Goal: Find specific page/section: Find specific page/section

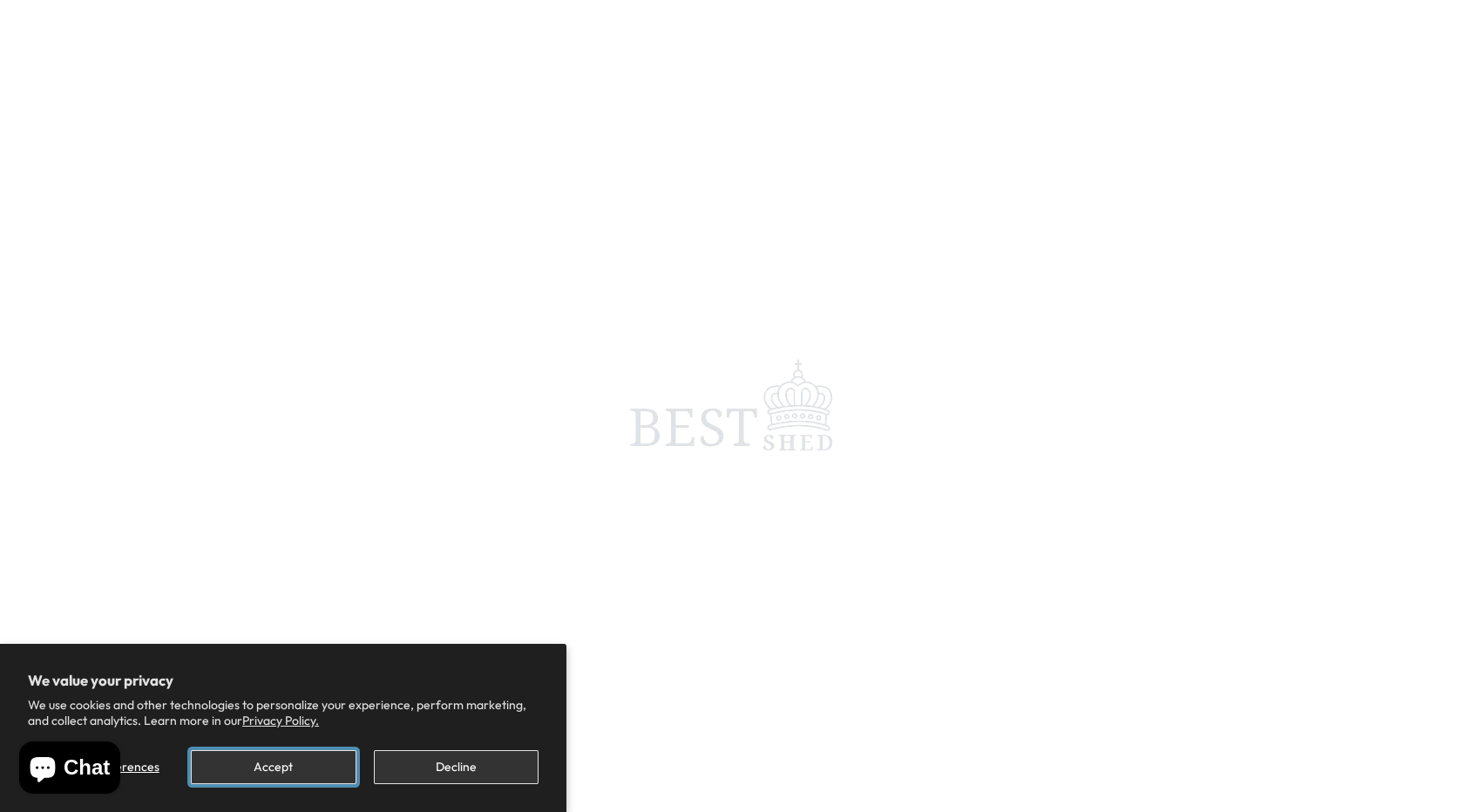
click at [264, 763] on button "Accept" at bounding box center [273, 767] width 164 height 34
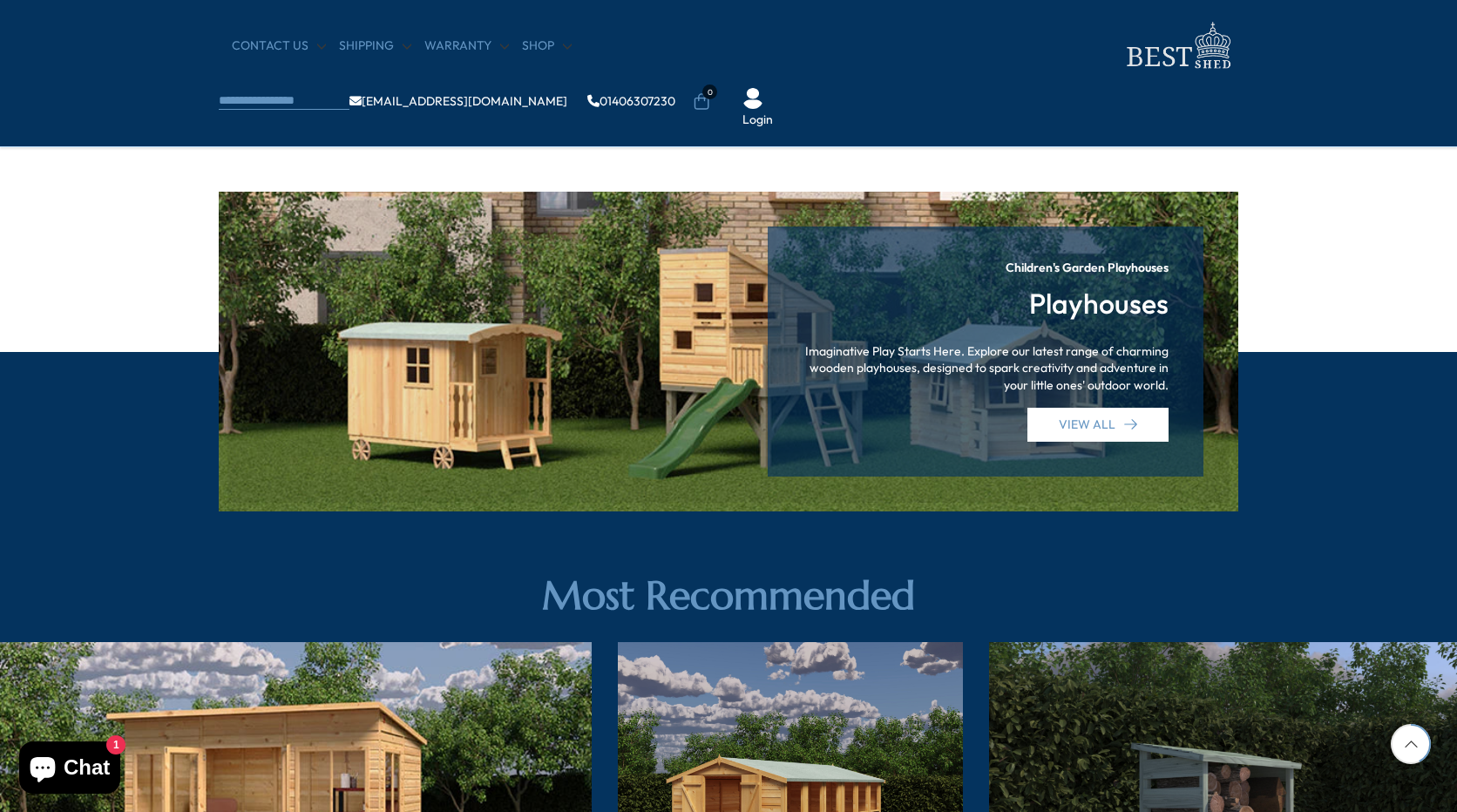
scroll to position [2354, 0]
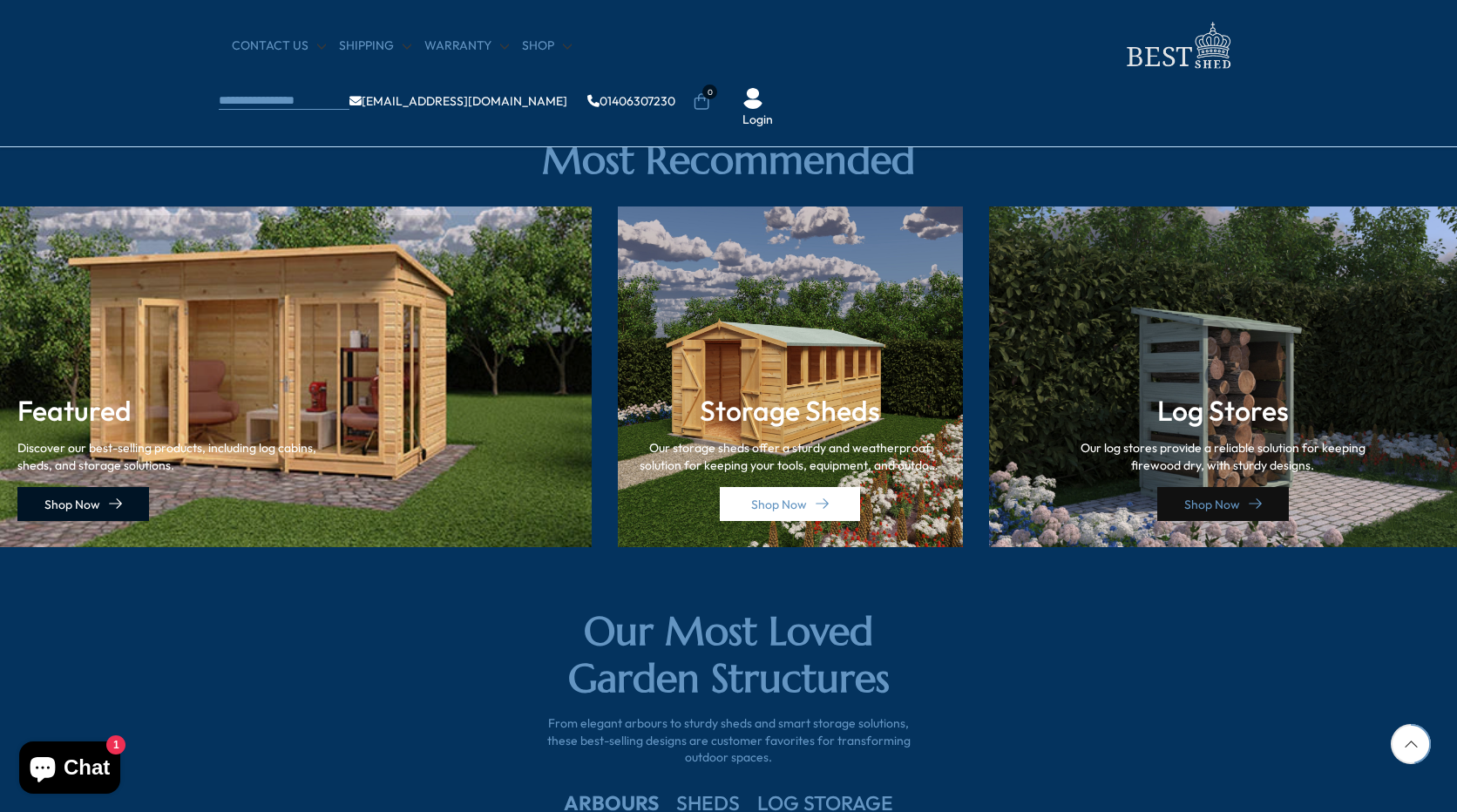
click at [69, 498] on link "Shop Now" at bounding box center [83, 504] width 132 height 34
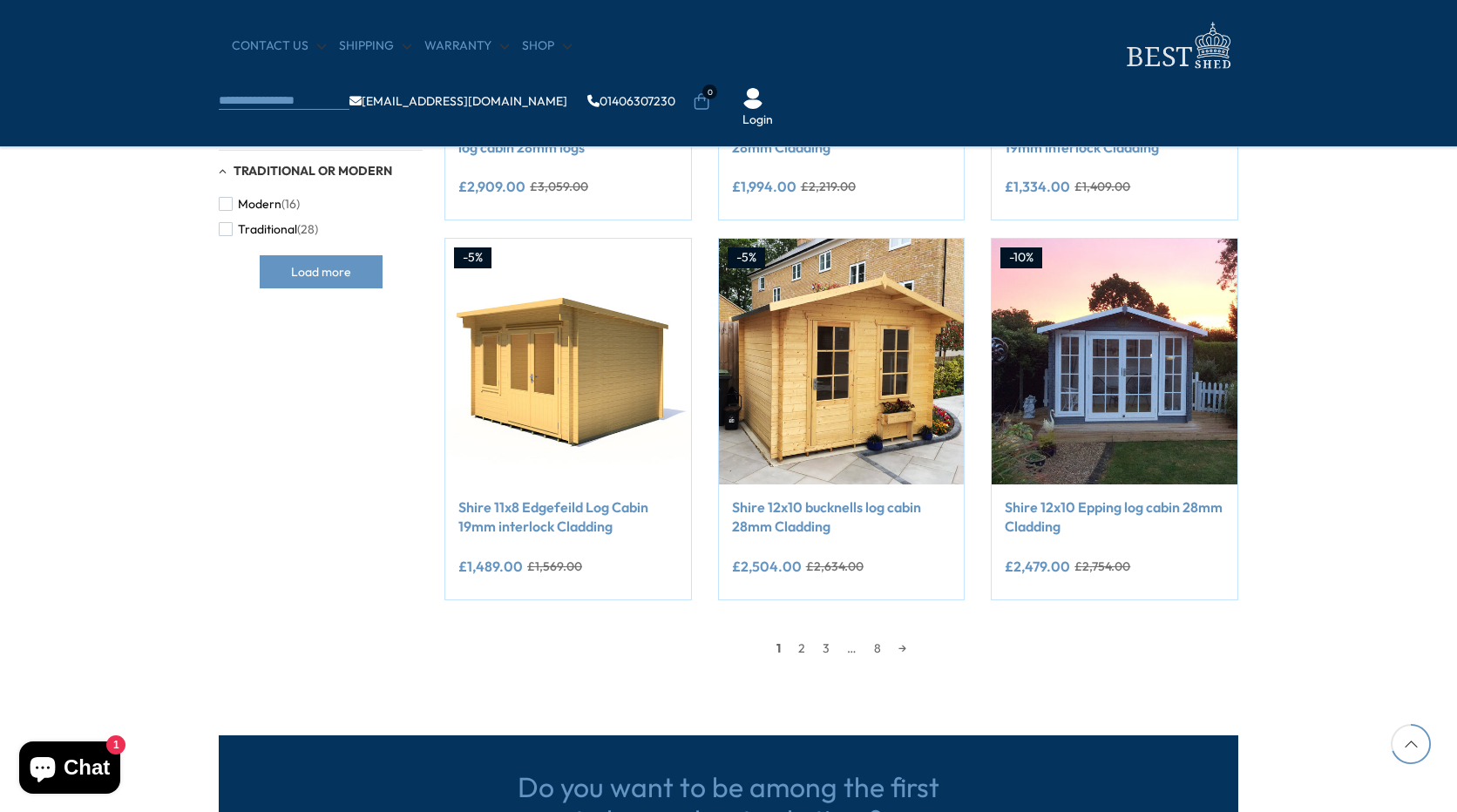
scroll to position [1743, 0]
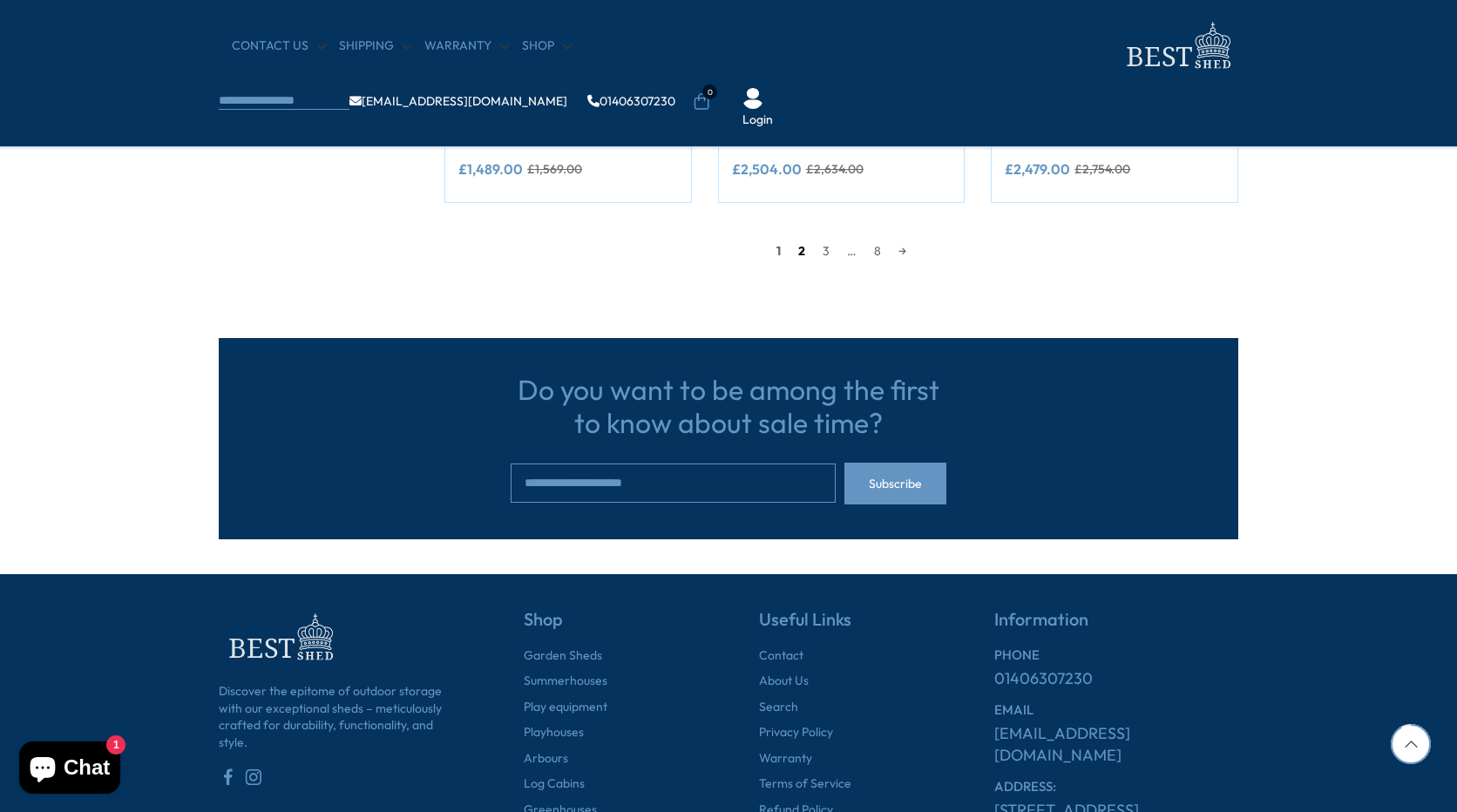
click at [806, 254] on link "2" at bounding box center [802, 251] width 25 height 27
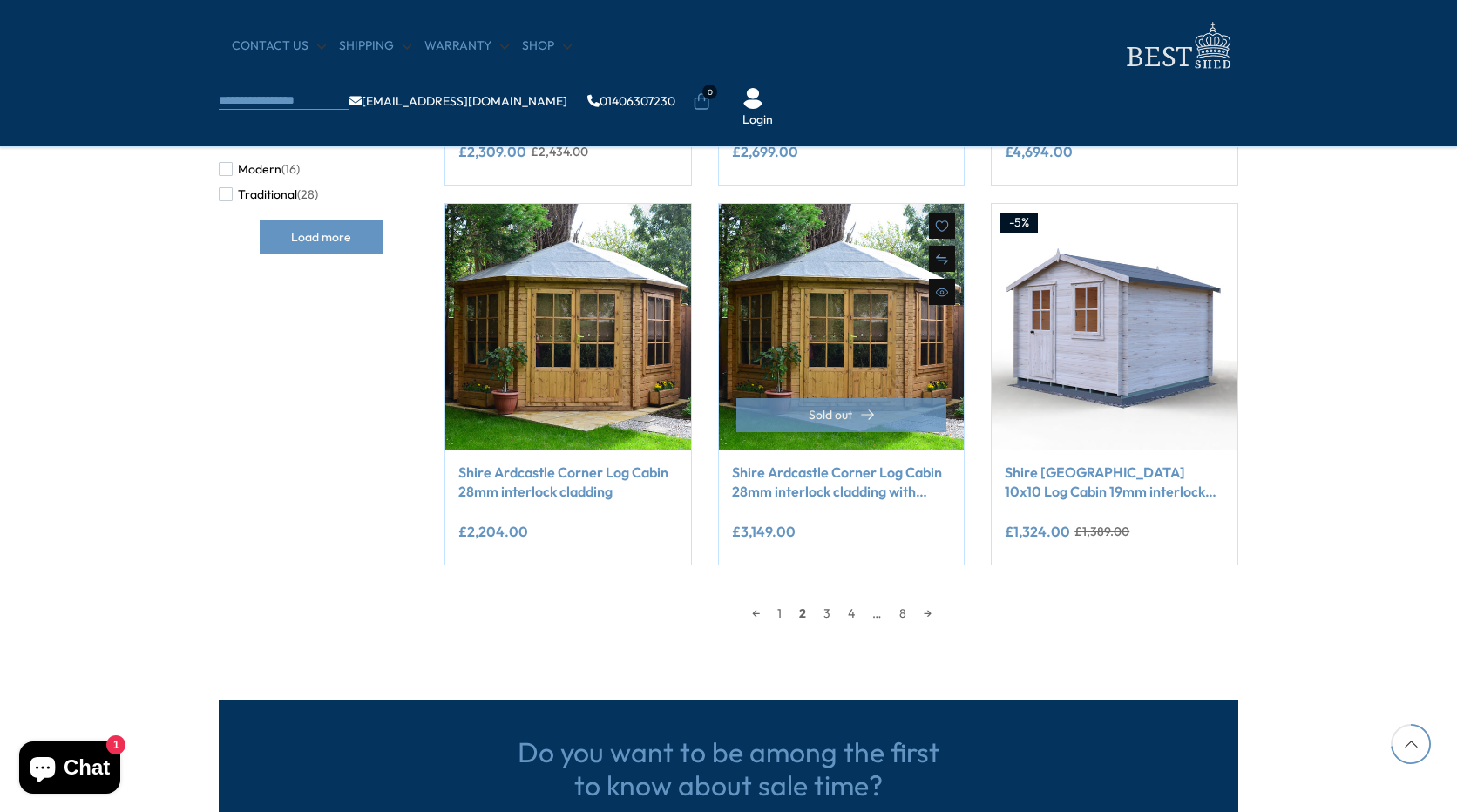
scroll to position [1387, 0]
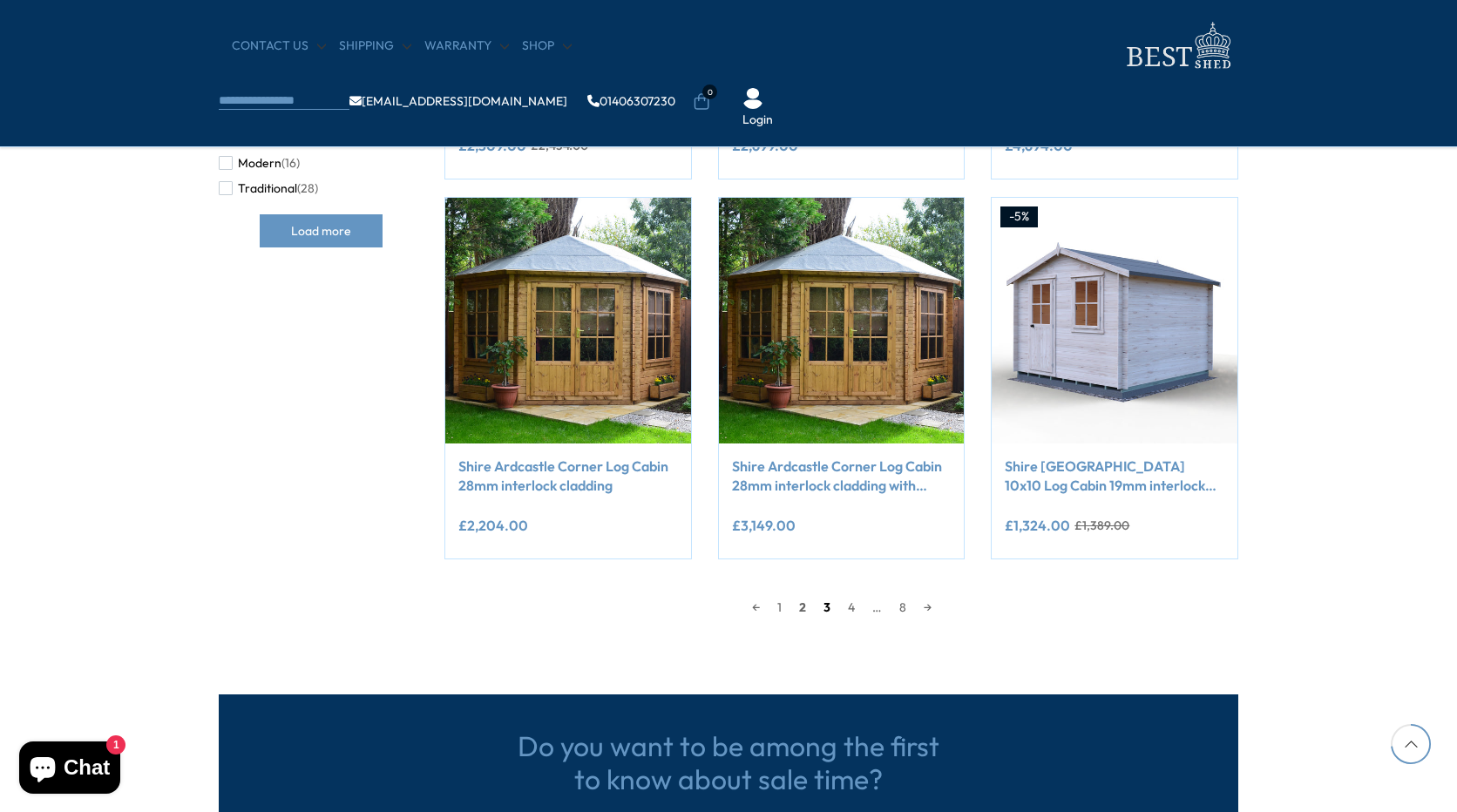
click at [826, 606] on link "3" at bounding box center [827, 608] width 25 height 27
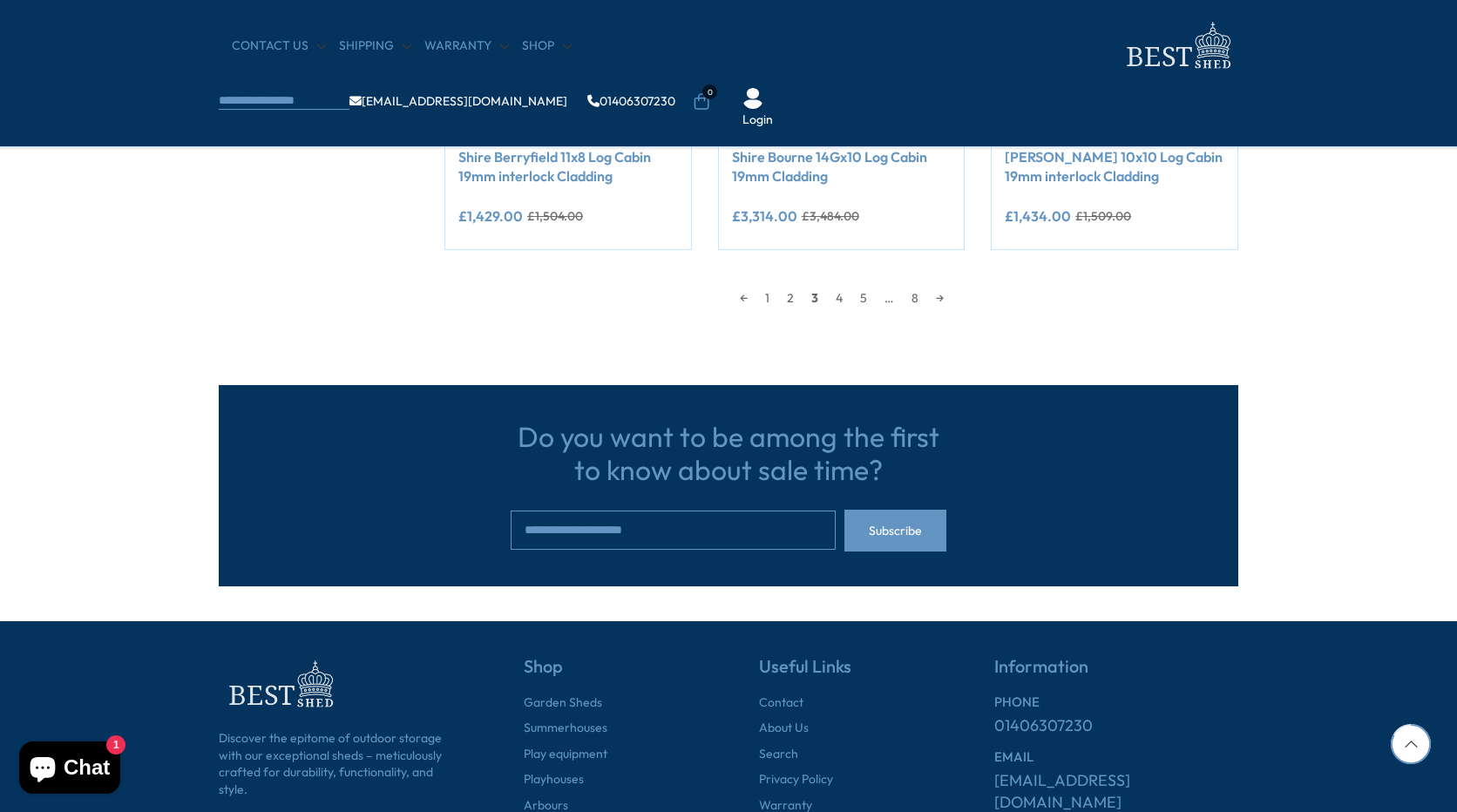
scroll to position [1735, 0]
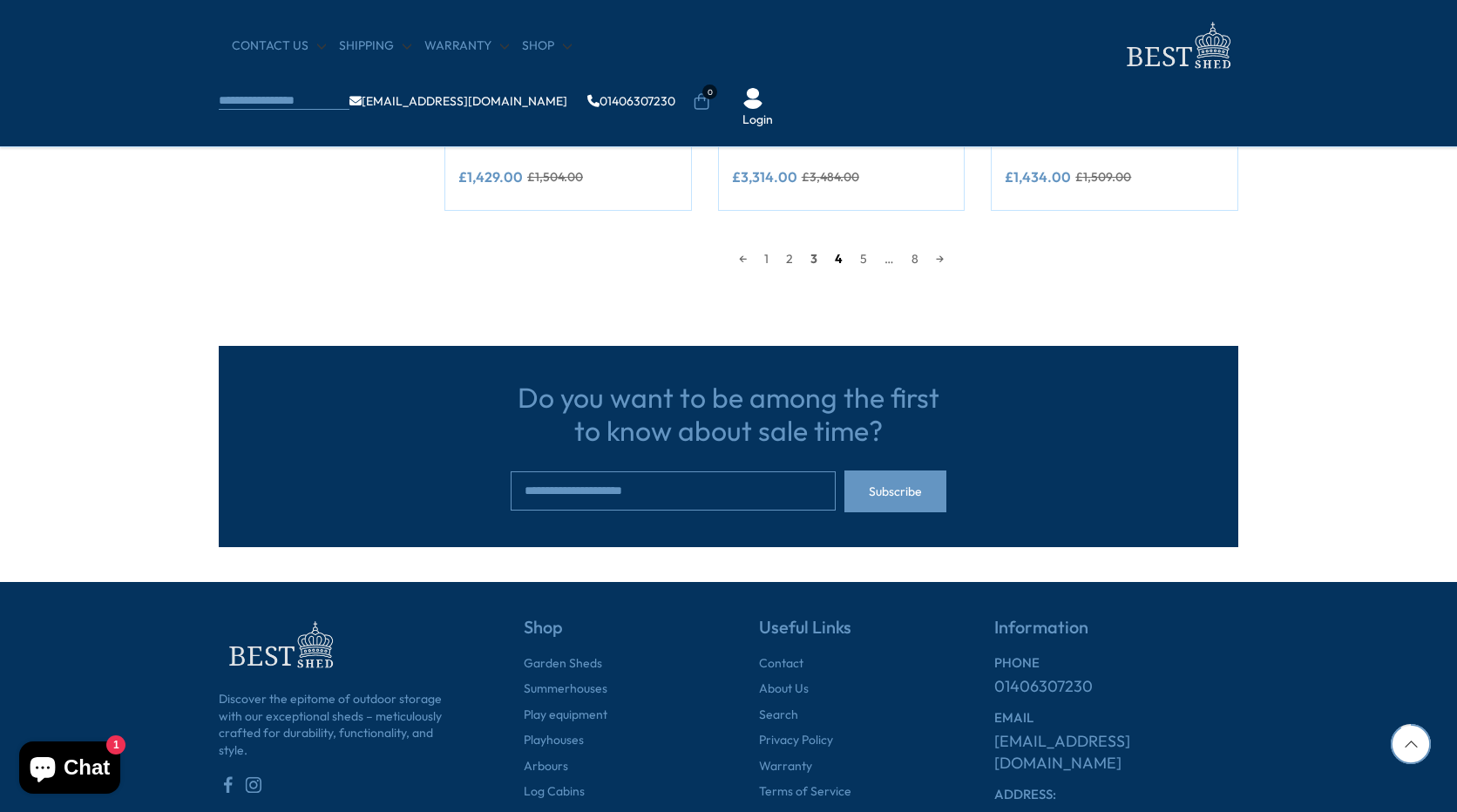
click at [837, 260] on link "4" at bounding box center [839, 259] width 26 height 27
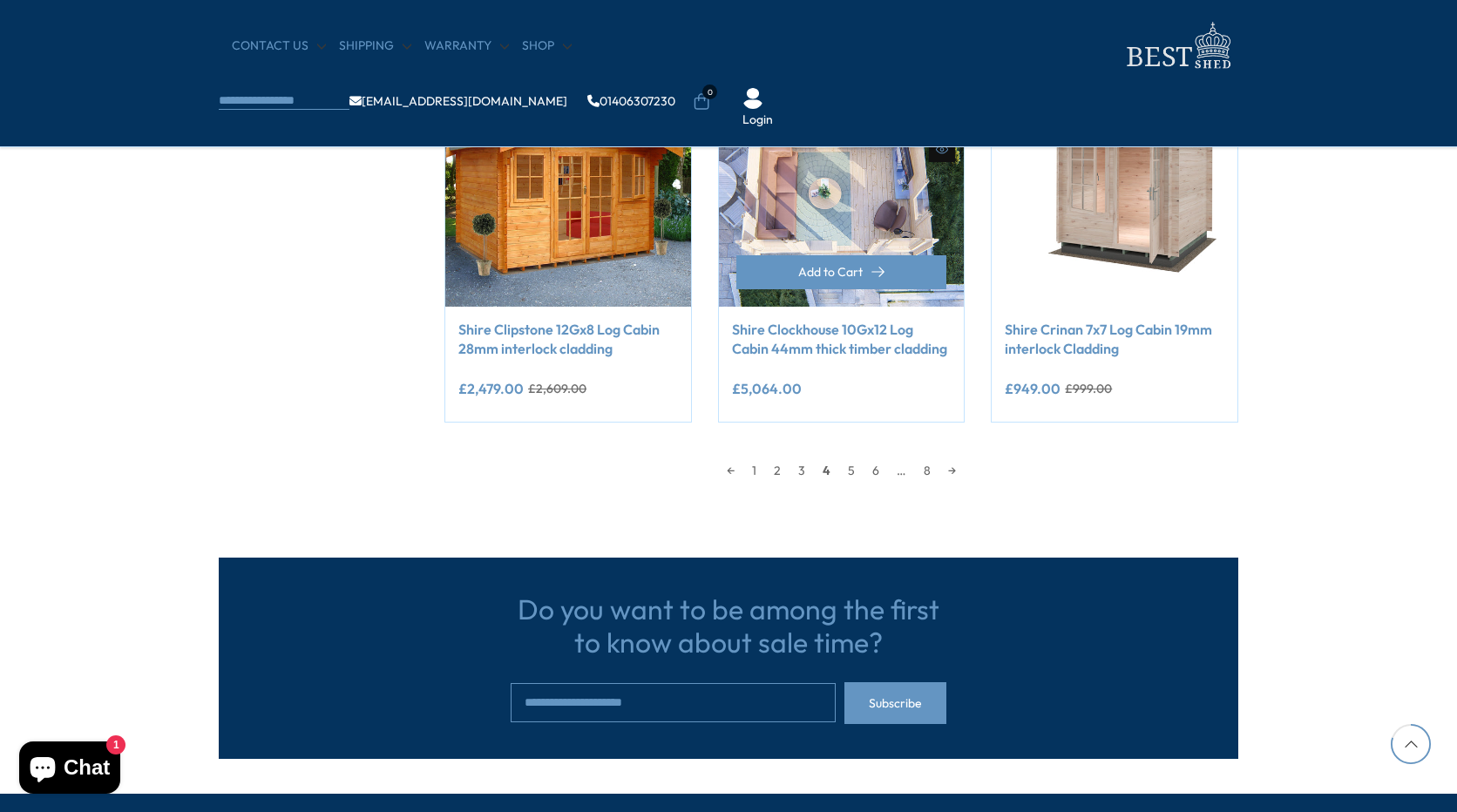
scroll to position [1561, 0]
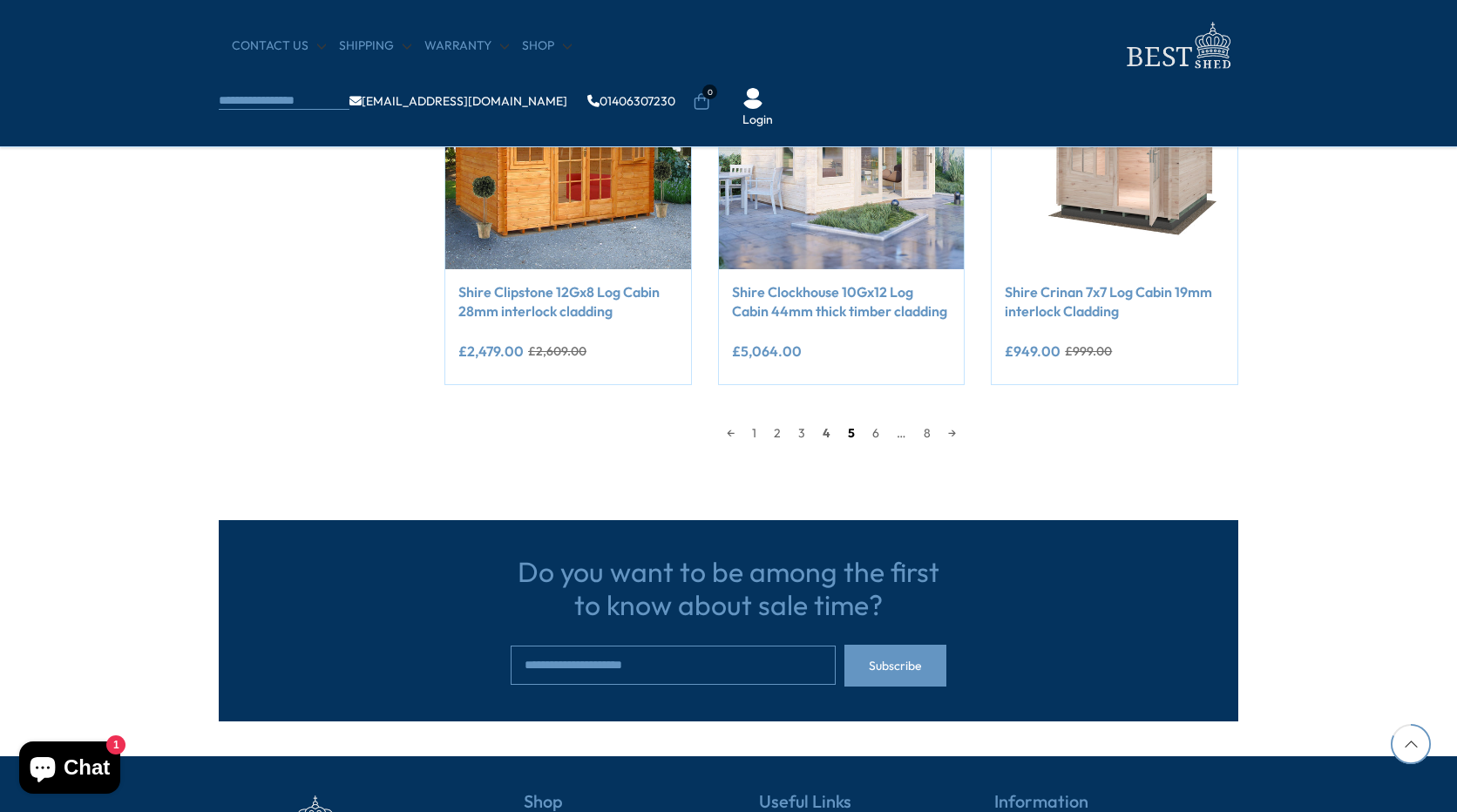
click at [854, 428] on link "5" at bounding box center [852, 434] width 25 height 27
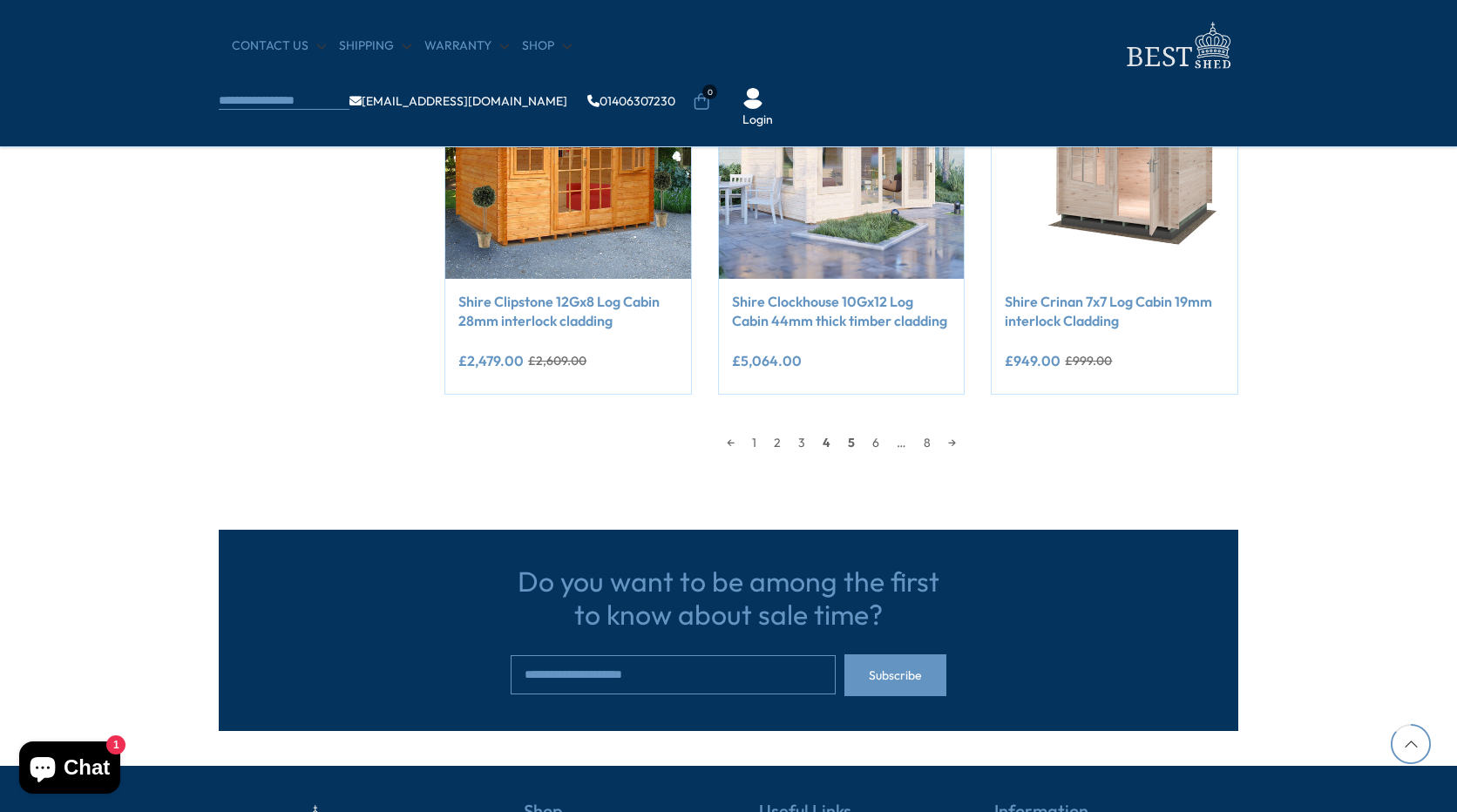
scroll to position [1649, 0]
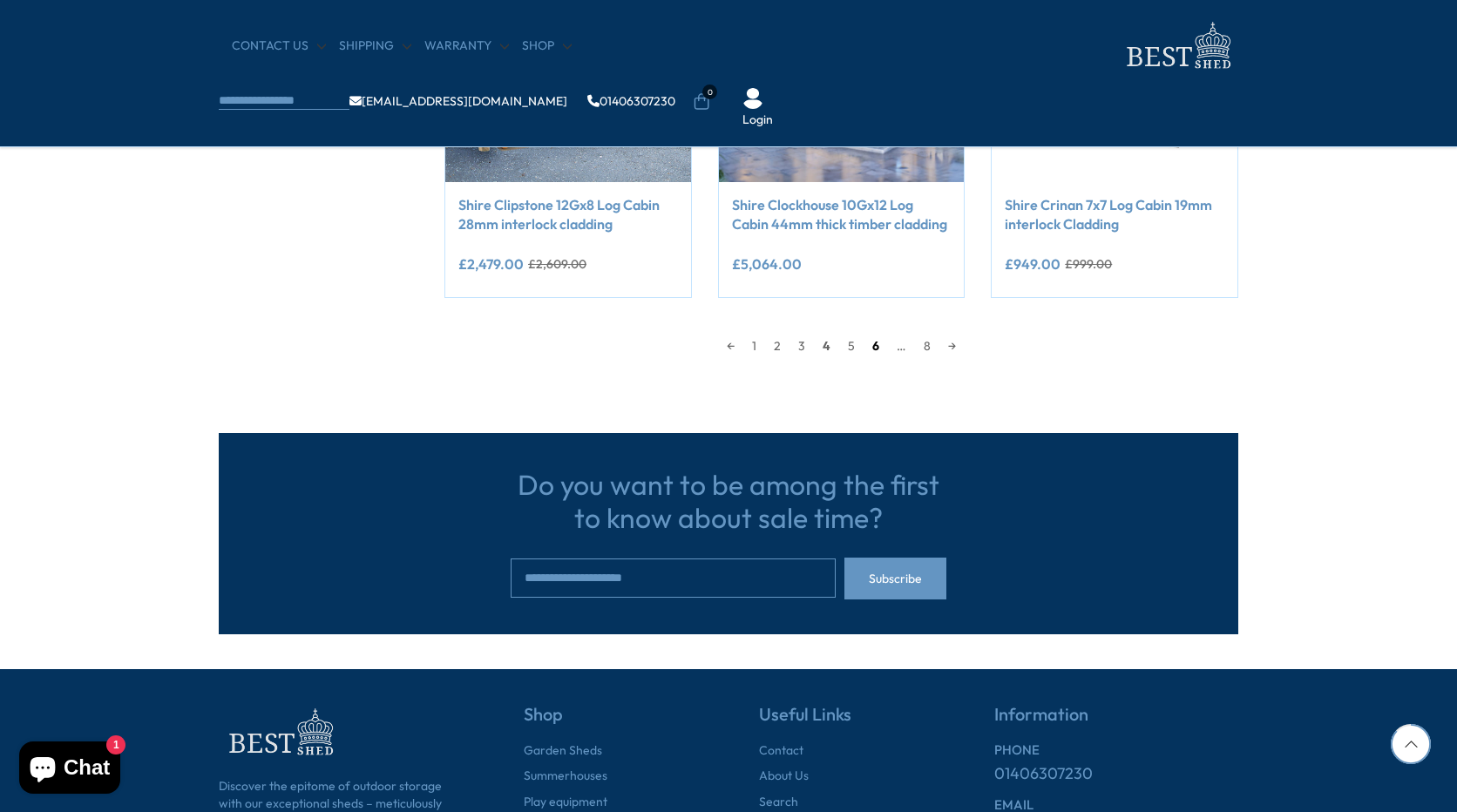
click at [870, 350] on link "6" at bounding box center [876, 346] width 25 height 27
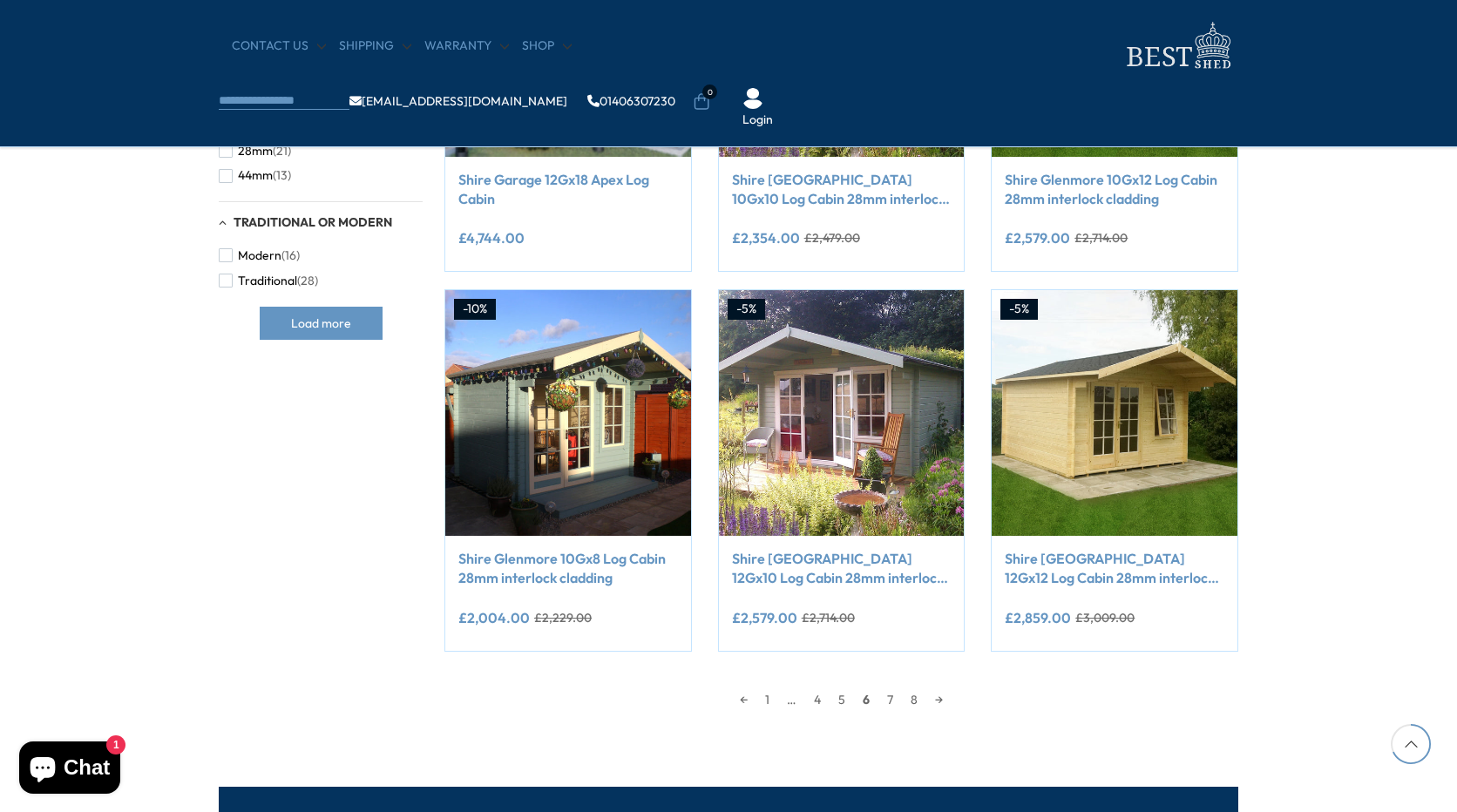
scroll to position [1300, 0]
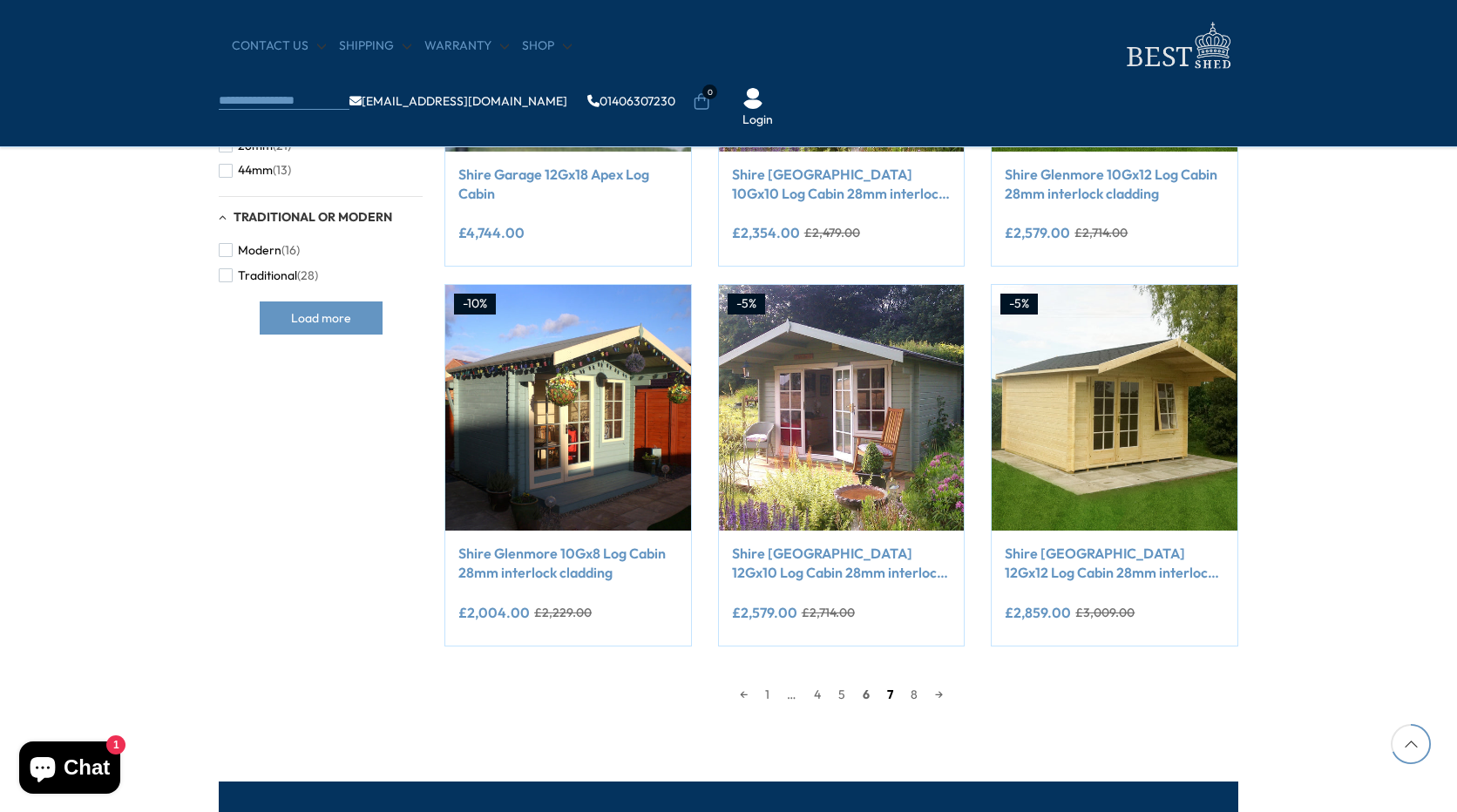
click at [892, 694] on link "7" at bounding box center [890, 694] width 24 height 27
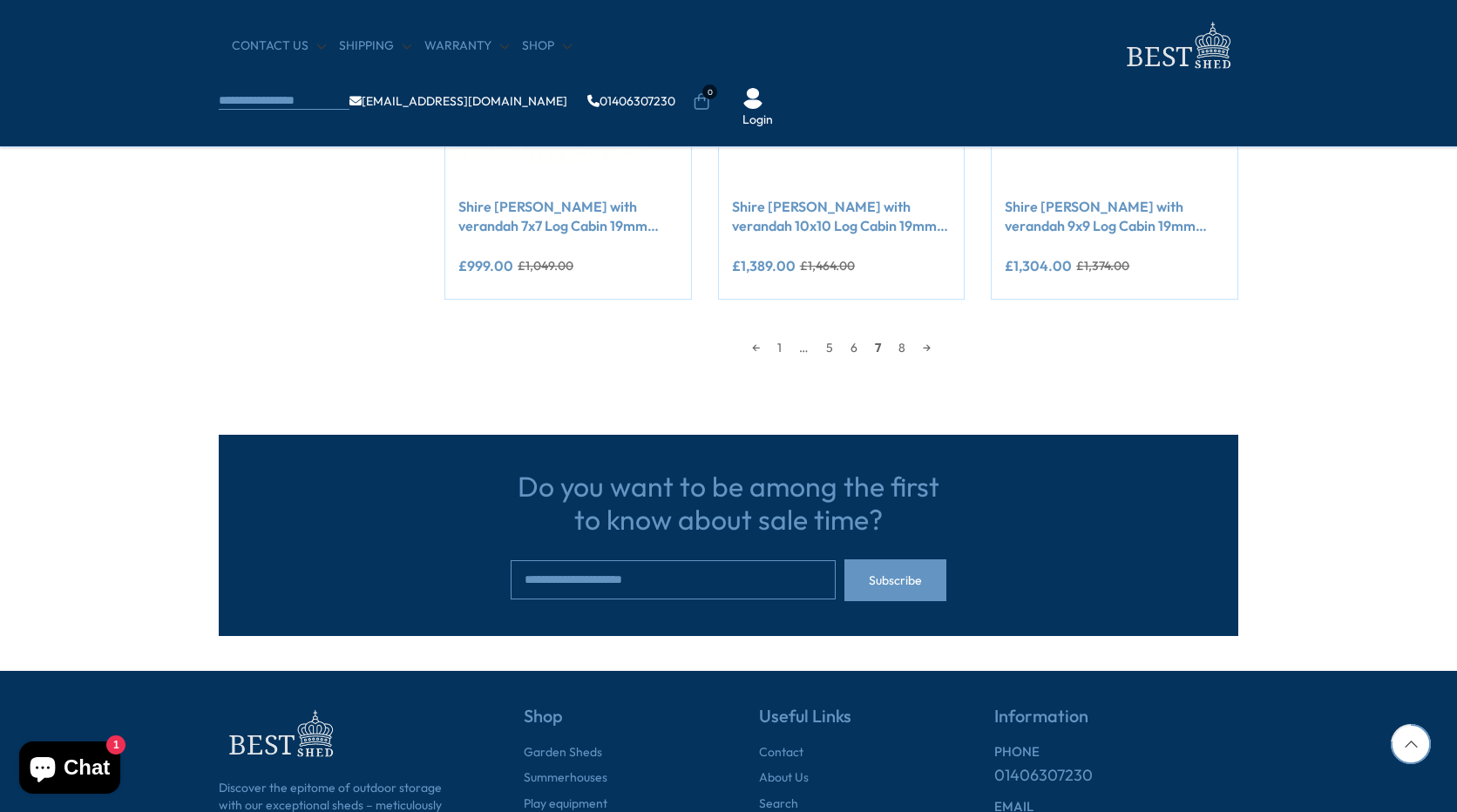
scroll to position [1649, 0]
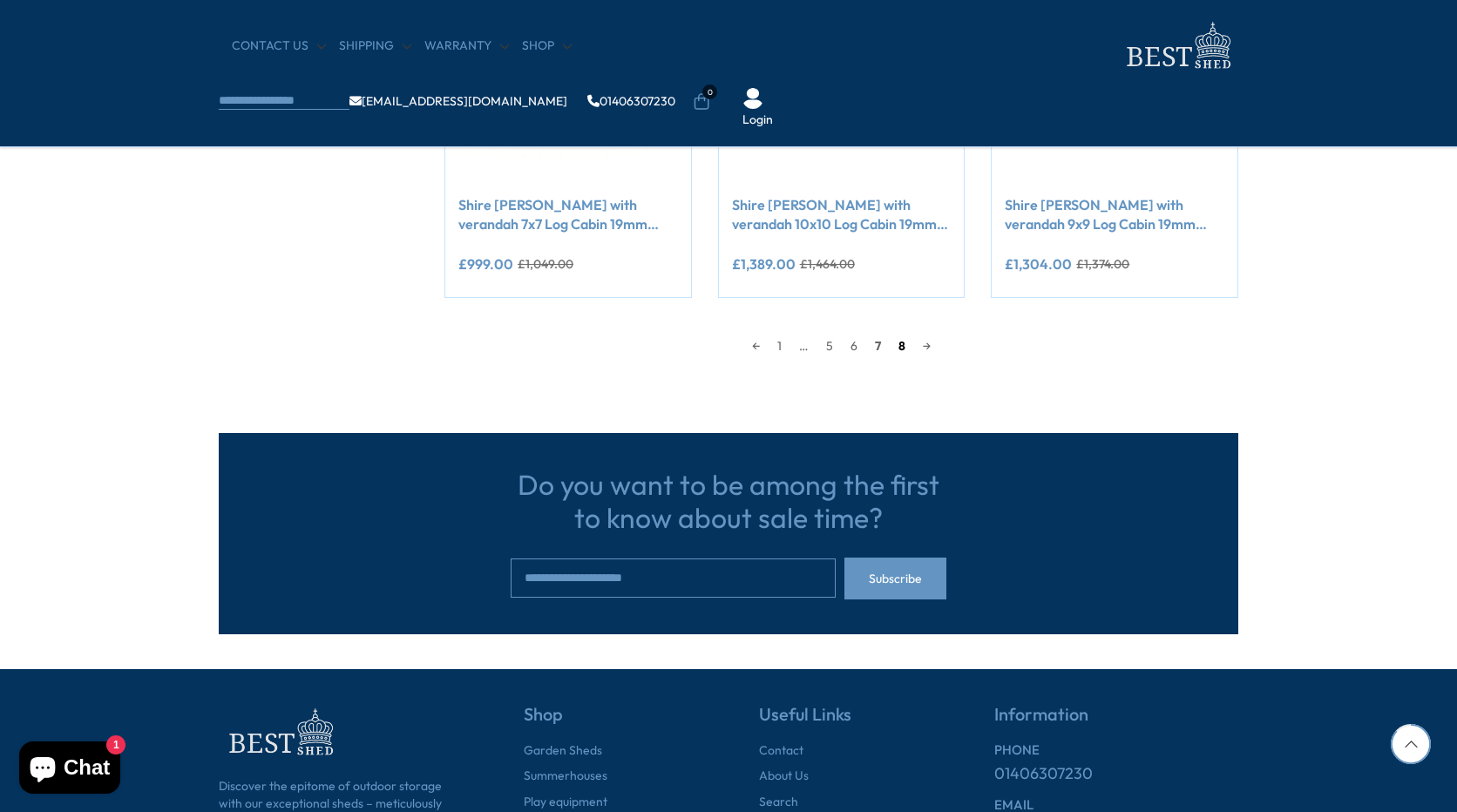
click at [899, 345] on link "8" at bounding box center [902, 346] width 25 height 27
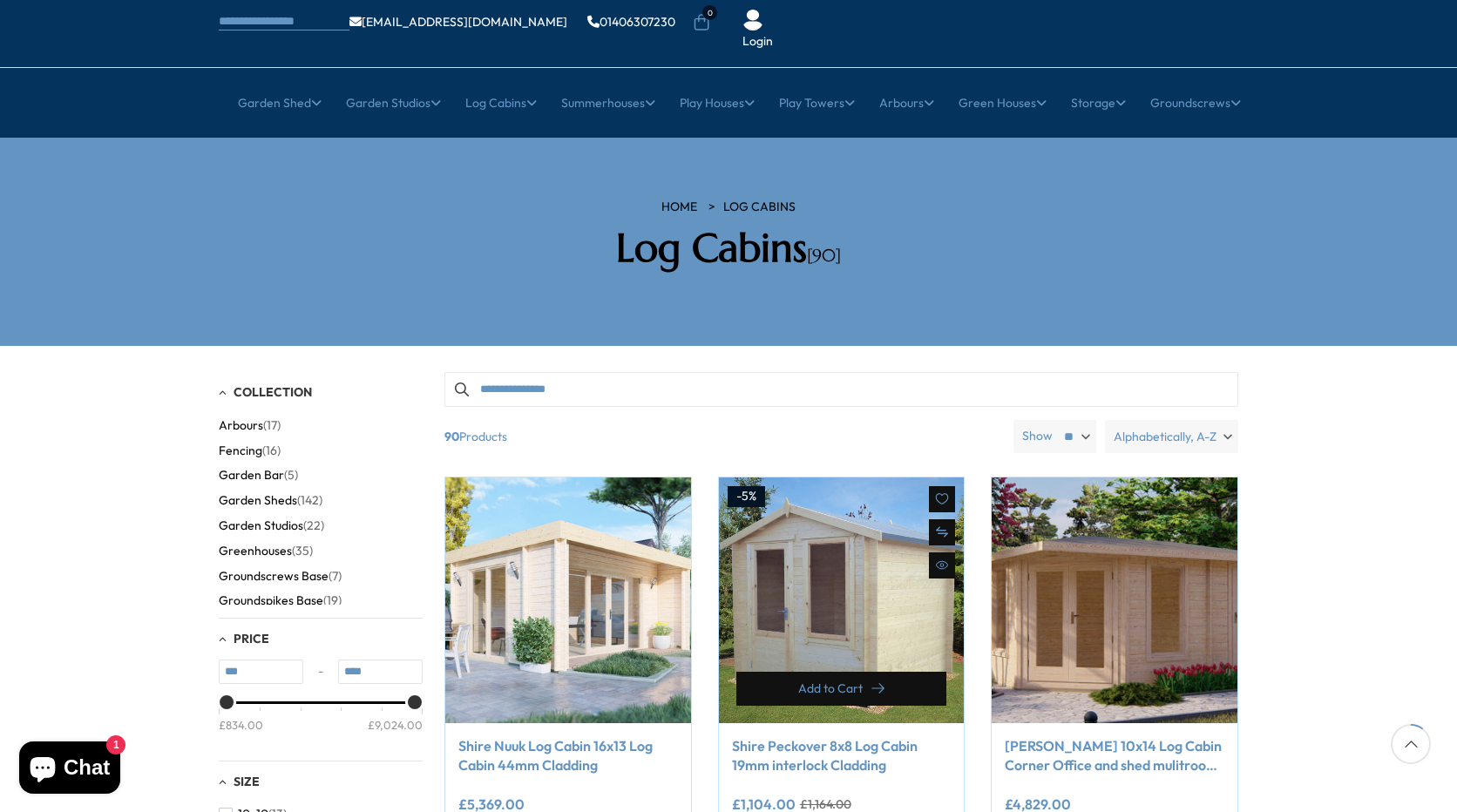
scroll to position [174, 0]
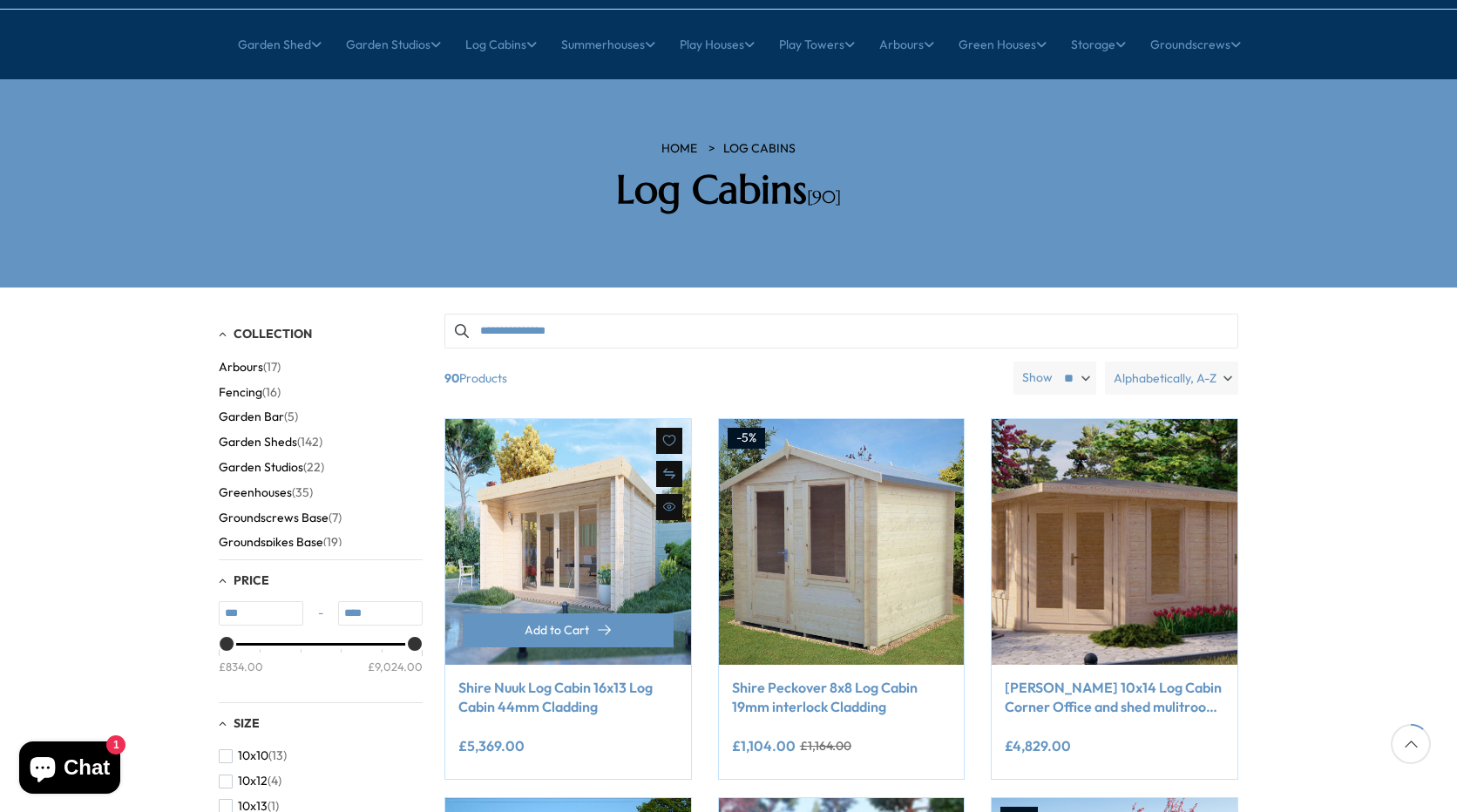
click at [573, 518] on img at bounding box center [568, 543] width 246 height 246
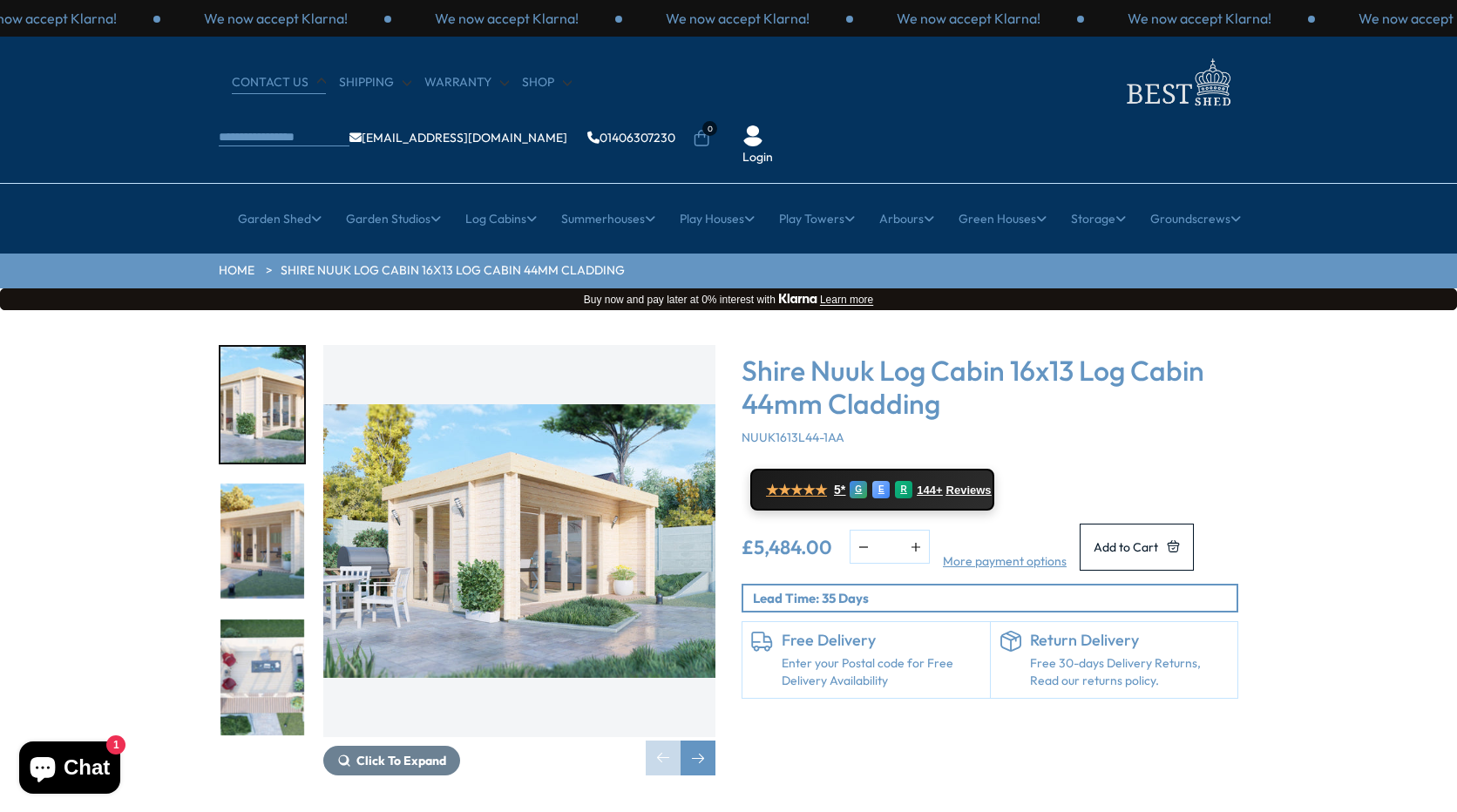
click at [264, 80] on link "CONTACT US" at bounding box center [278, 83] width 95 height 18
